Goal: Task Accomplishment & Management: Manage account settings

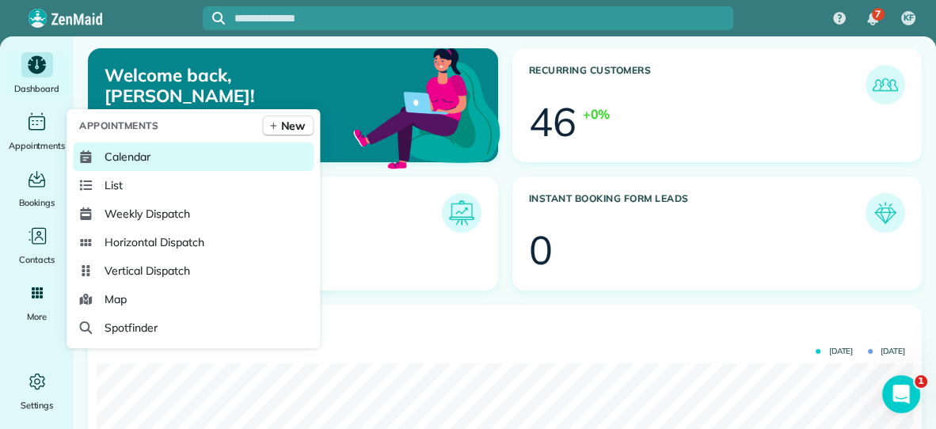
click at [120, 160] on span "Calendar" at bounding box center [128, 157] width 46 height 16
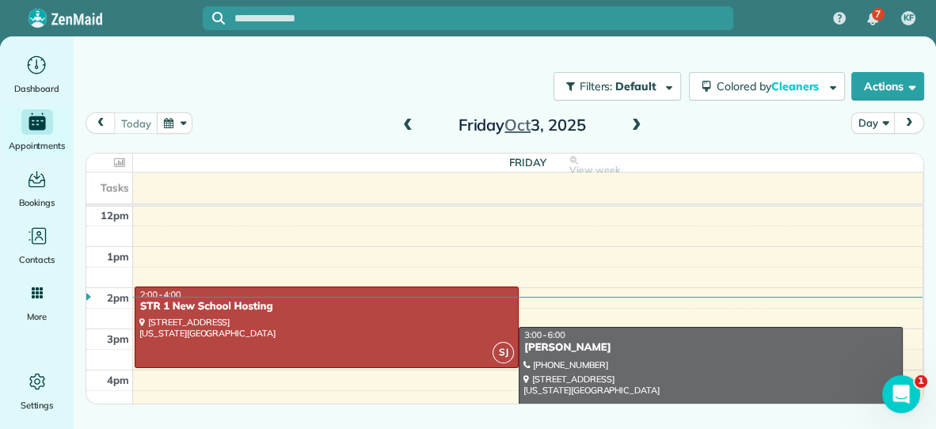
scroll to position [204, 0]
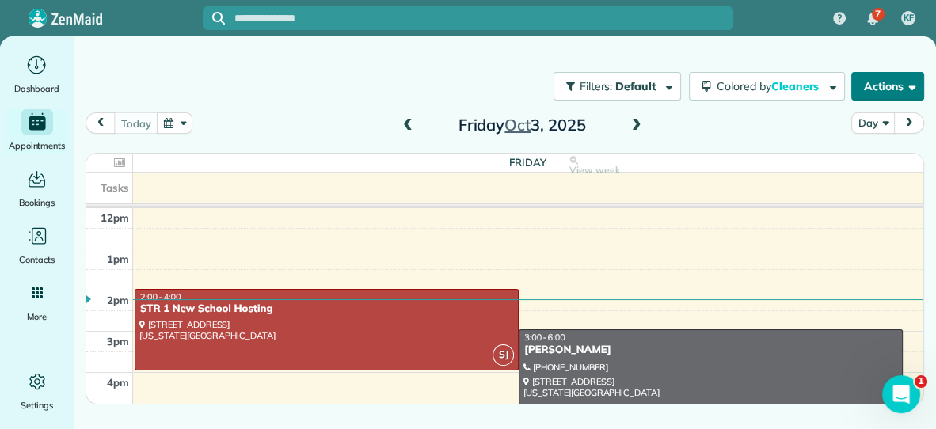
click at [893, 92] on button "Actions" at bounding box center [887, 86] width 73 height 29
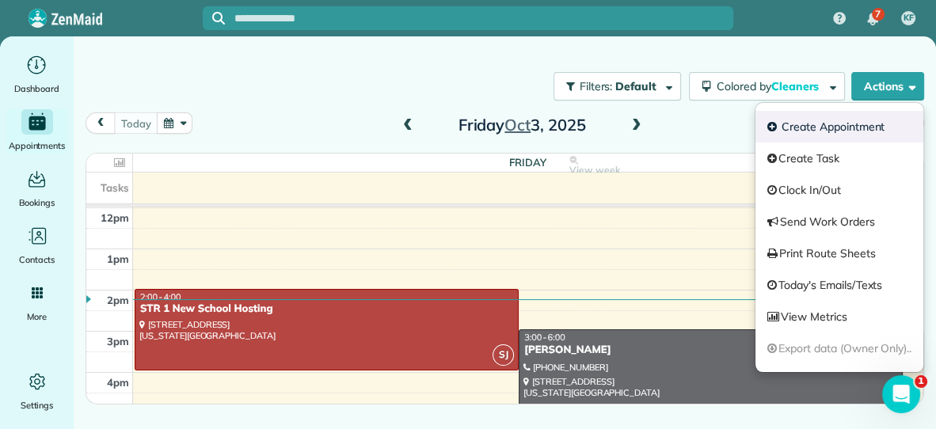
click at [819, 124] on link "Create Appointment" at bounding box center [840, 127] width 168 height 32
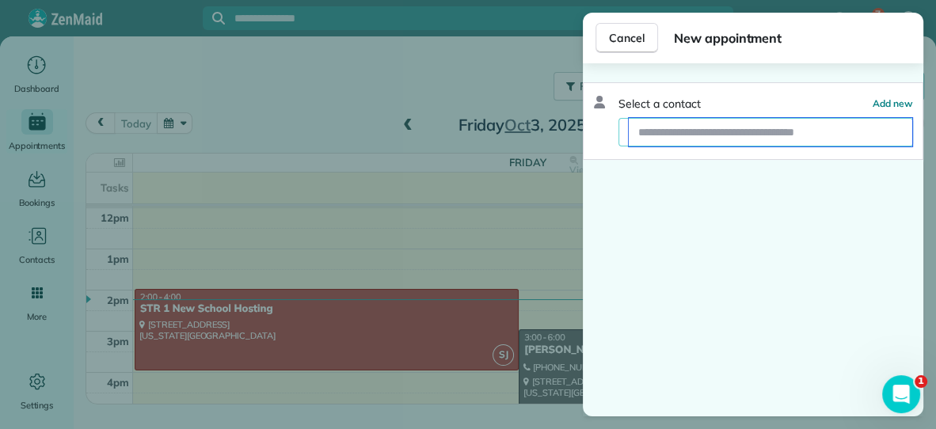
click at [802, 133] on input "text" at bounding box center [771, 132] width 284 height 29
type input "***"
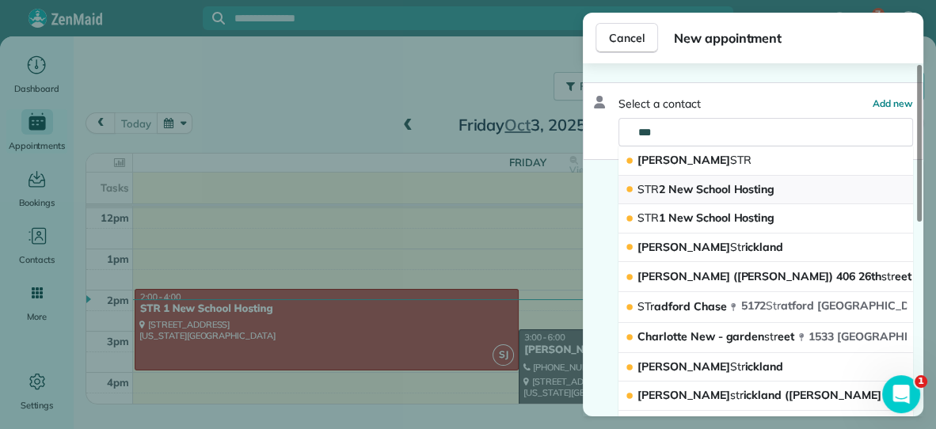
click at [764, 189] on span "STR 2 New School Hosting" at bounding box center [706, 189] width 137 height 14
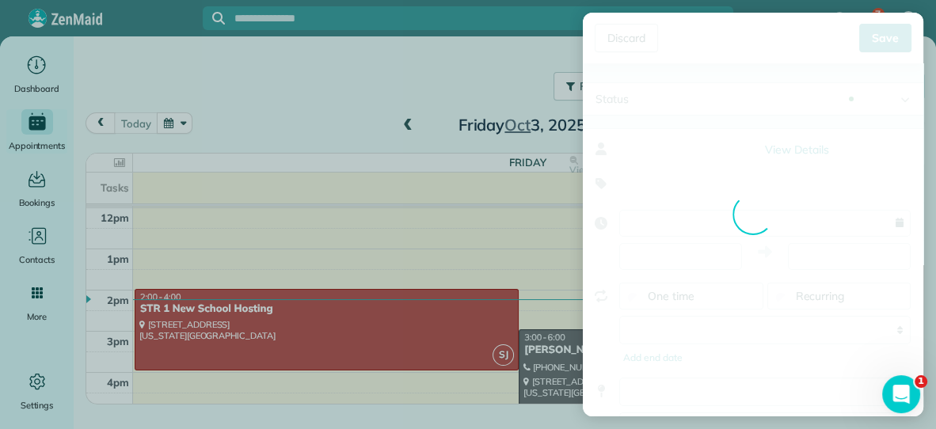
type input "**********"
type input "*****"
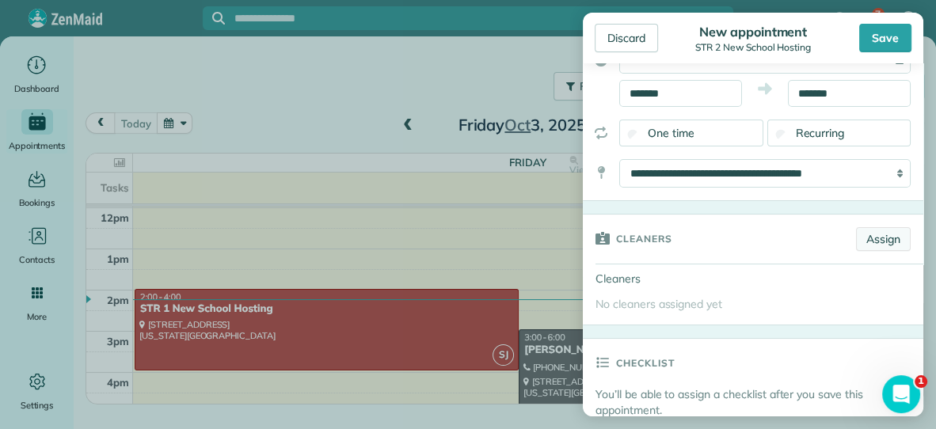
scroll to position [164, 0]
click at [888, 234] on link "Assign" at bounding box center [883, 239] width 55 height 24
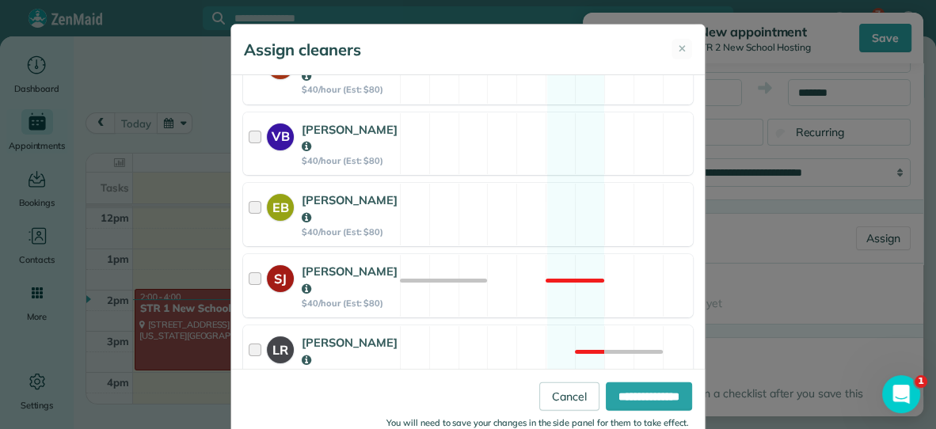
scroll to position [389, 0]
click at [471, 253] on div "SJ [PERSON_NAME] $40/hour (Est: $80) Not available" at bounding box center [468, 284] width 450 height 63
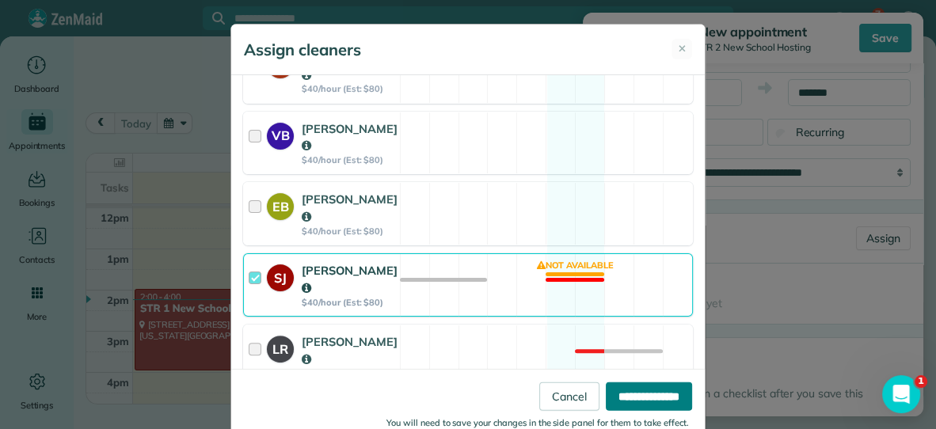
click at [653, 390] on input "**********" at bounding box center [649, 396] width 86 height 29
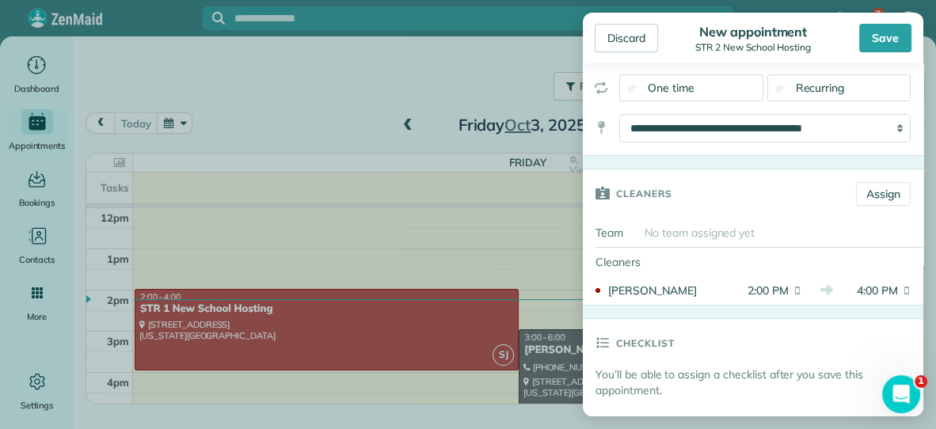
scroll to position [196, 0]
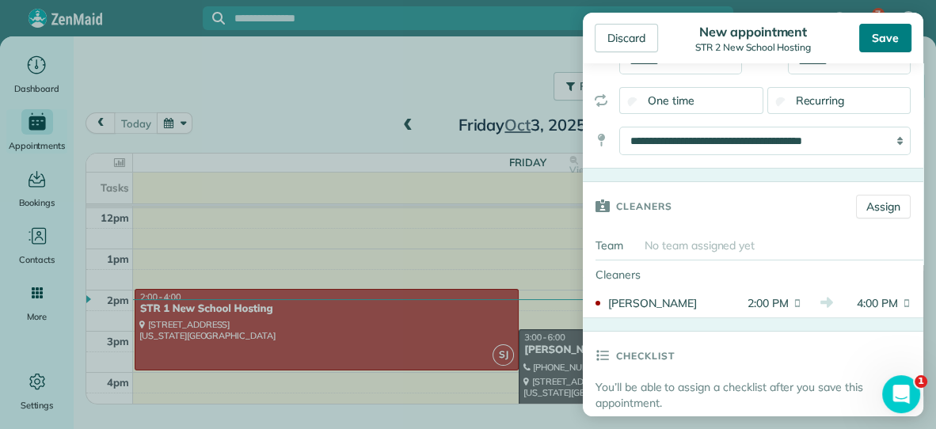
click at [884, 34] on div "Save" at bounding box center [885, 38] width 52 height 29
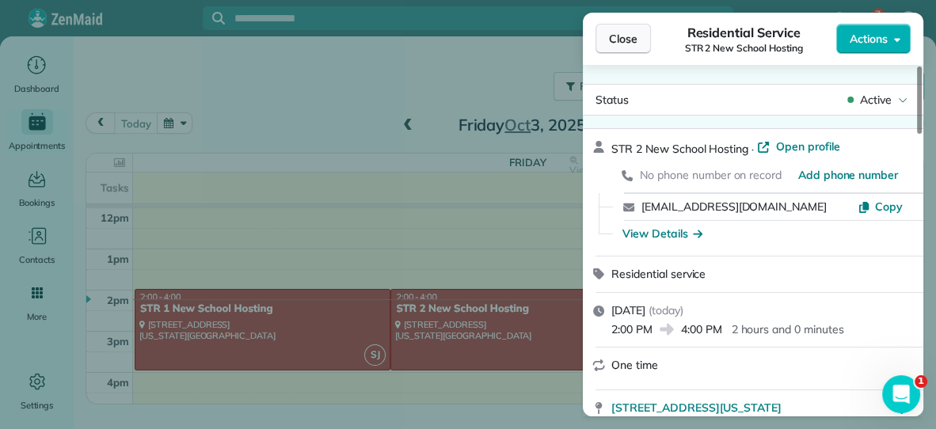
click at [619, 40] on span "Close" at bounding box center [623, 39] width 29 height 16
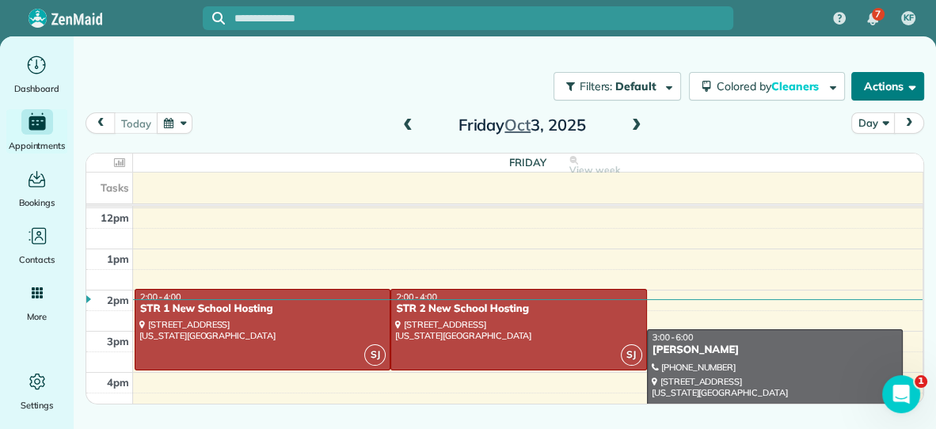
click at [894, 85] on button "Actions" at bounding box center [887, 86] width 73 height 29
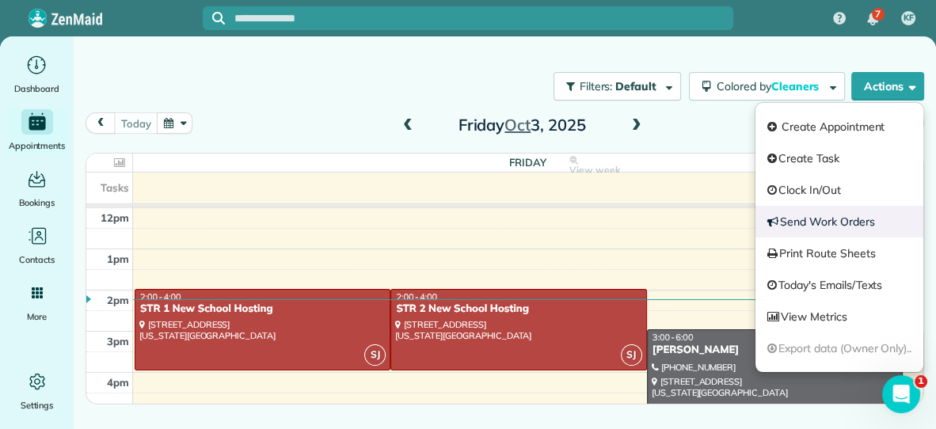
click at [815, 223] on link "Send Work Orders" at bounding box center [840, 222] width 168 height 32
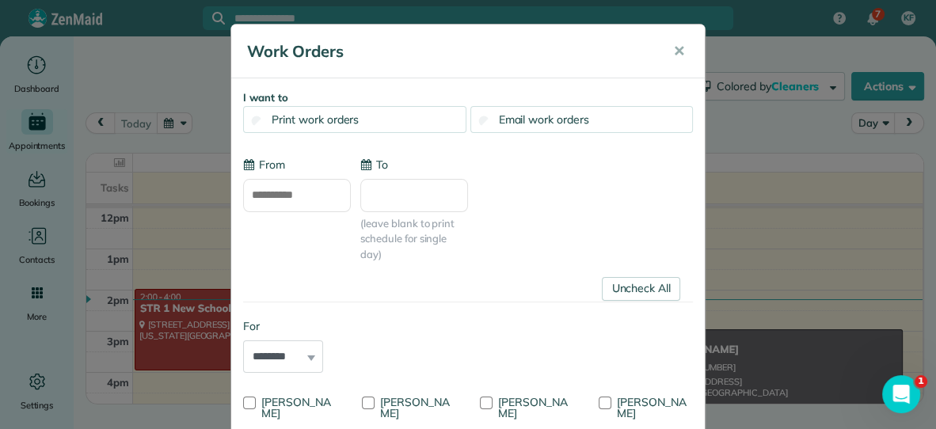
type input "**********"
click at [617, 114] on div "Email work orders" at bounding box center [581, 119] width 223 height 27
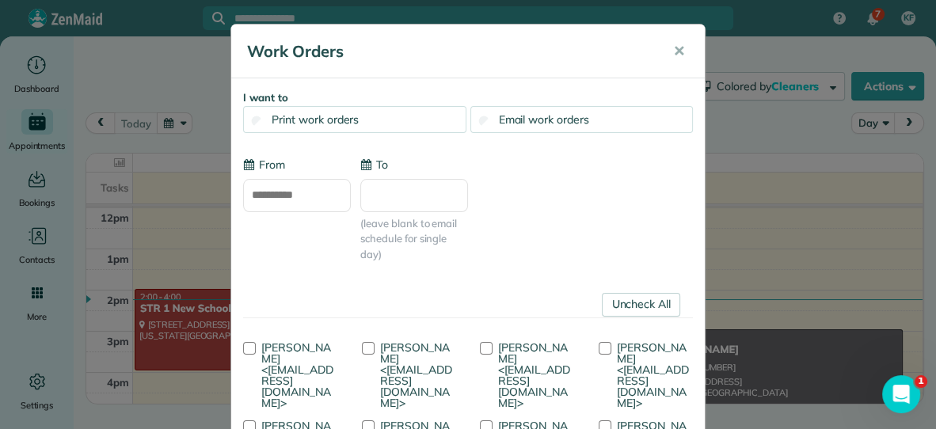
click at [413, 202] on input "To" at bounding box center [414, 195] width 108 height 33
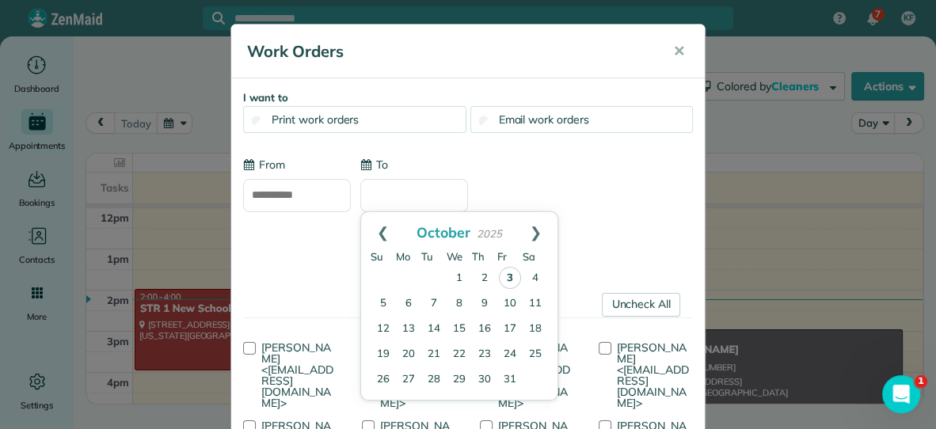
click at [509, 276] on link "3" at bounding box center [510, 278] width 22 height 22
type input "**********"
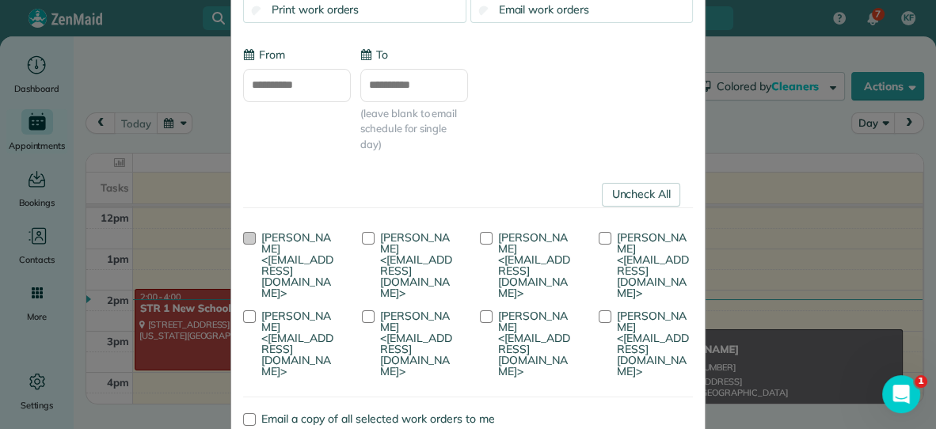
scroll to position [112, 0]
click at [254, 234] on div at bounding box center [249, 236] width 13 height 13
click at [371, 236] on div at bounding box center [368, 236] width 13 height 13
click at [487, 236] on div at bounding box center [486, 236] width 13 height 13
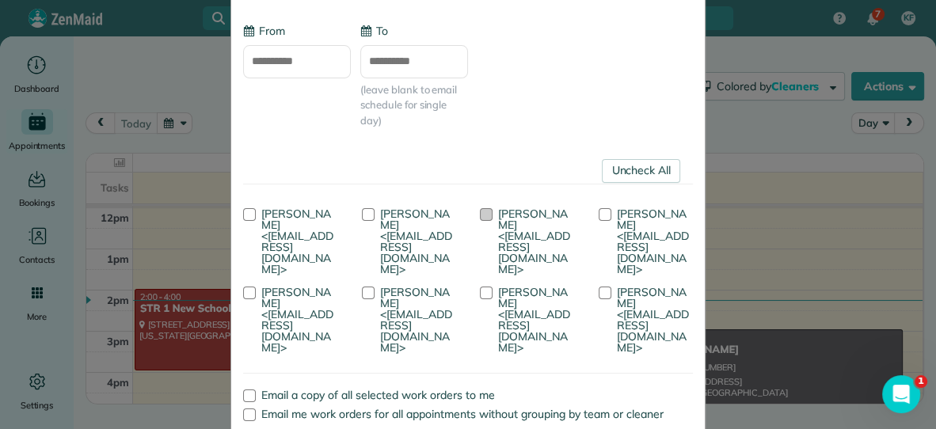
scroll to position [137, 0]
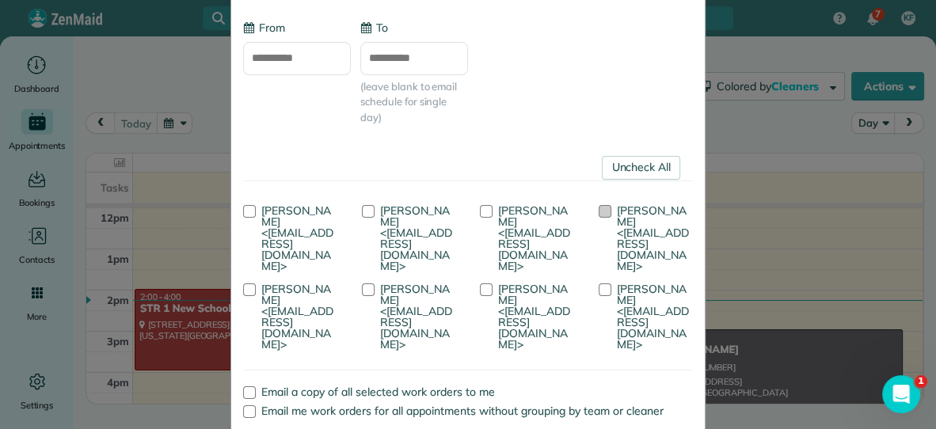
click at [607, 205] on div at bounding box center [605, 211] width 13 height 13
click at [256, 284] on div at bounding box center [249, 290] width 13 height 13
click at [599, 296] on div at bounding box center [605, 290] width 13 height 13
click at [491, 211] on div at bounding box center [486, 211] width 13 height 13
click at [480, 296] on div at bounding box center [486, 290] width 13 height 13
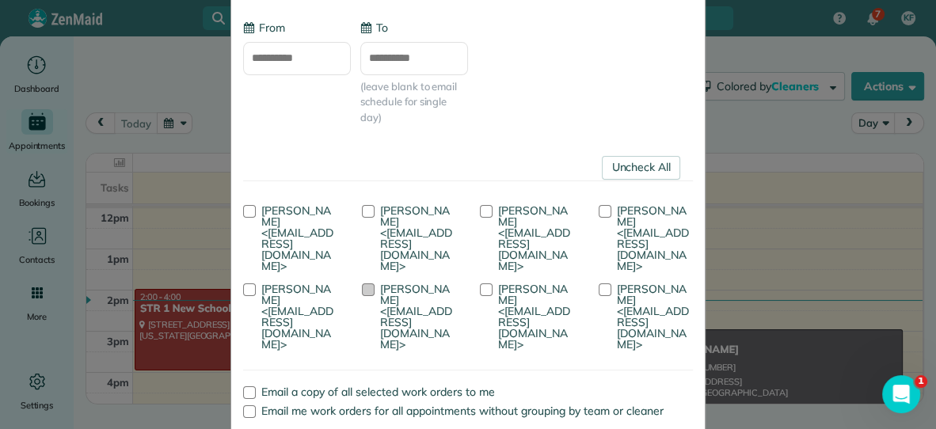
click at [362, 296] on div at bounding box center [368, 290] width 13 height 13
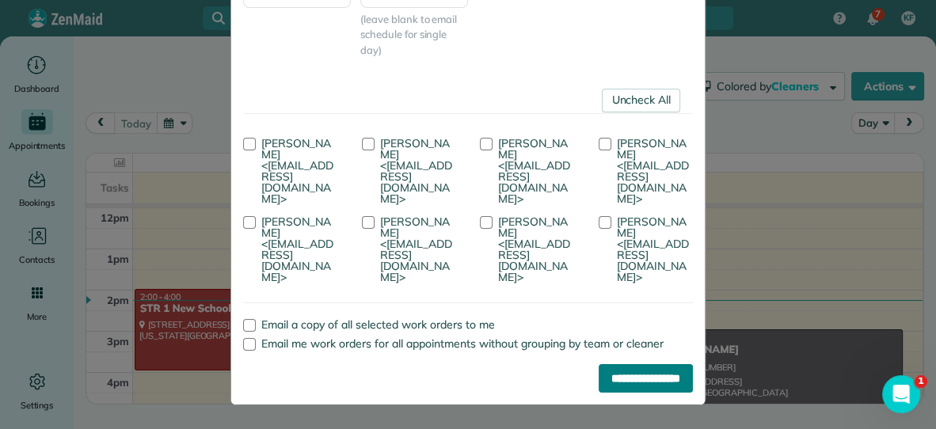
click at [622, 381] on input "**********" at bounding box center [646, 378] width 94 height 29
